Goal: Check status: Check status

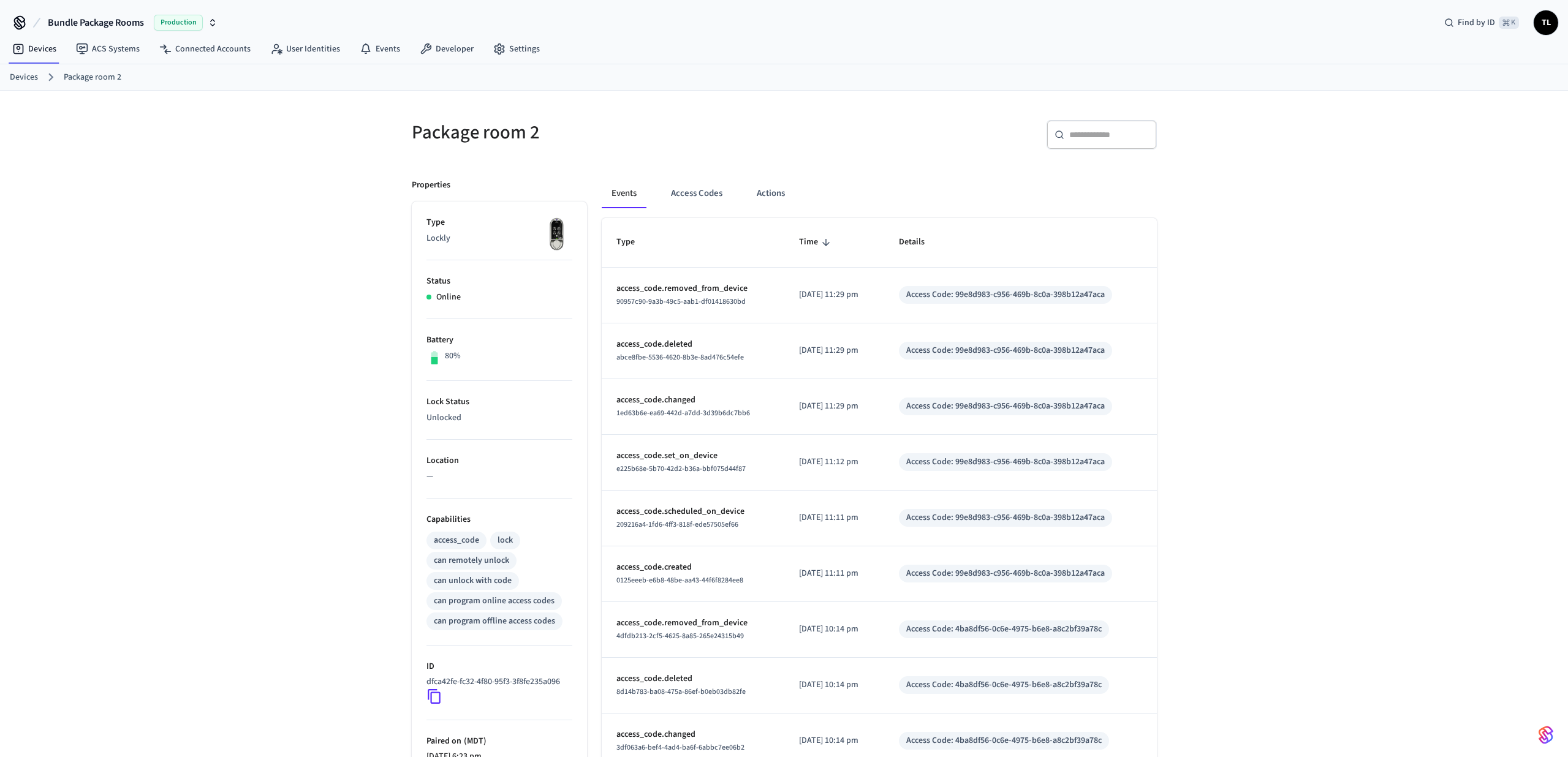
click at [31, 79] on link "Devices" at bounding box center [24, 77] width 28 height 13
